Goal: Task Accomplishment & Management: Use online tool/utility

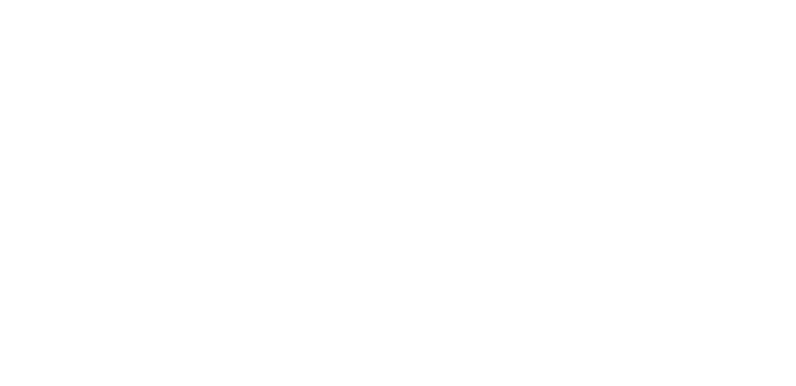
select select "Song"
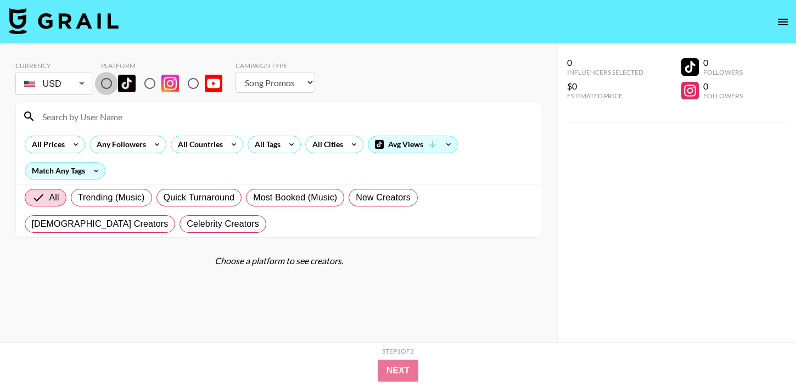
click at [107, 85] on input "radio" at bounding box center [106, 83] width 23 height 23
radio input "true"
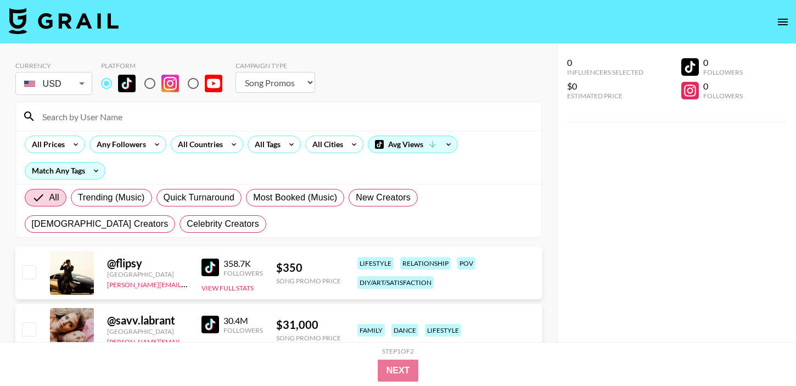
click at [364, 119] on input at bounding box center [286, 117] width 500 height 18
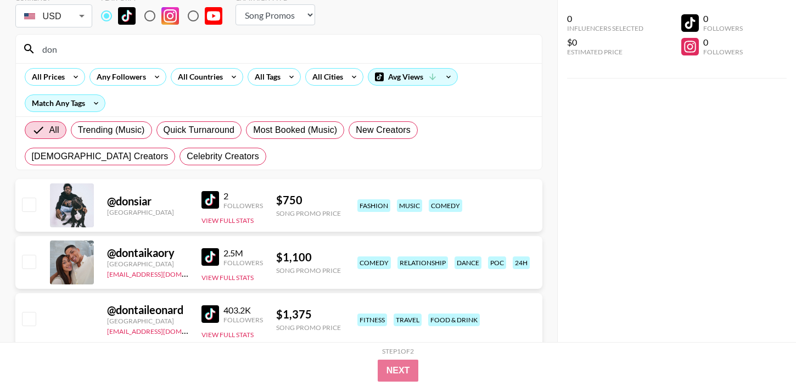
scroll to position [69, 0]
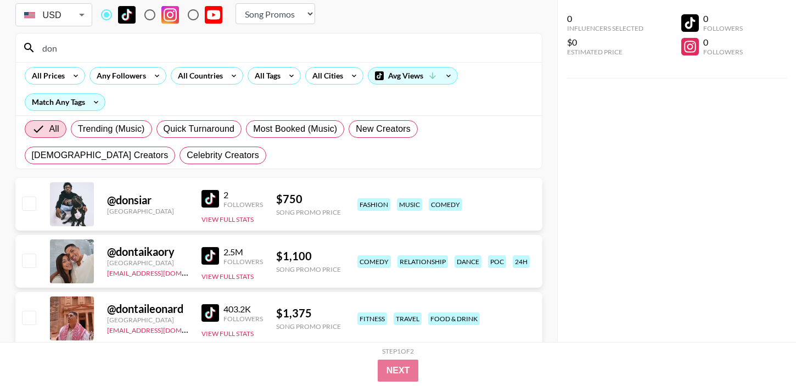
type input "don"
drag, startPoint x: 313, startPoint y: 257, endPoint x: 277, endPoint y: 255, distance: 36.3
click at [277, 255] on div "$ 1,100" at bounding box center [308, 256] width 65 height 14
click at [299, 261] on div "$ 1,100" at bounding box center [308, 256] width 65 height 14
click at [247, 272] on button "View Full Stats" at bounding box center [228, 276] width 52 height 8
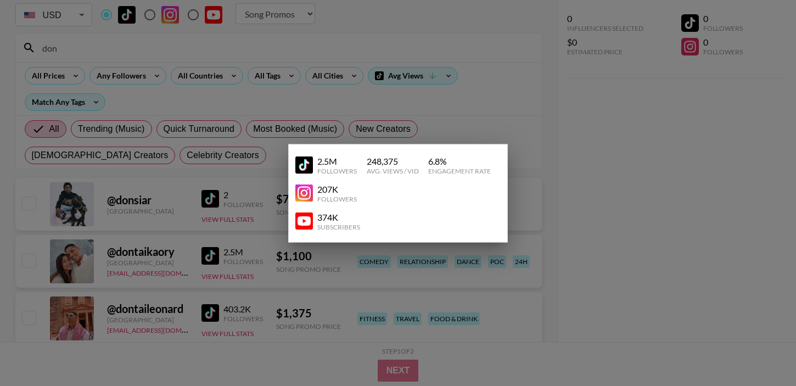
click at [537, 258] on div at bounding box center [398, 193] width 796 height 386
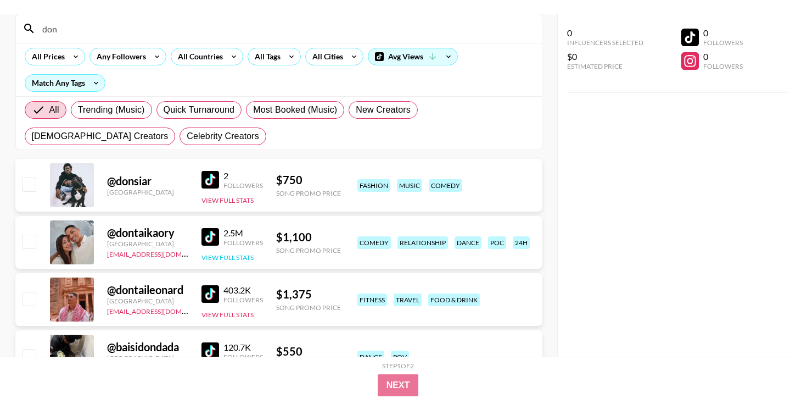
scroll to position [109, 0]
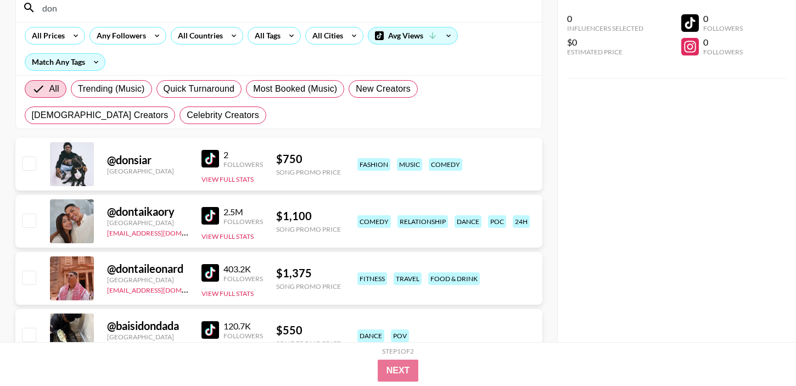
click at [208, 209] on img at bounding box center [211, 216] width 18 height 18
